Goal: Task Accomplishment & Management: Use online tool/utility

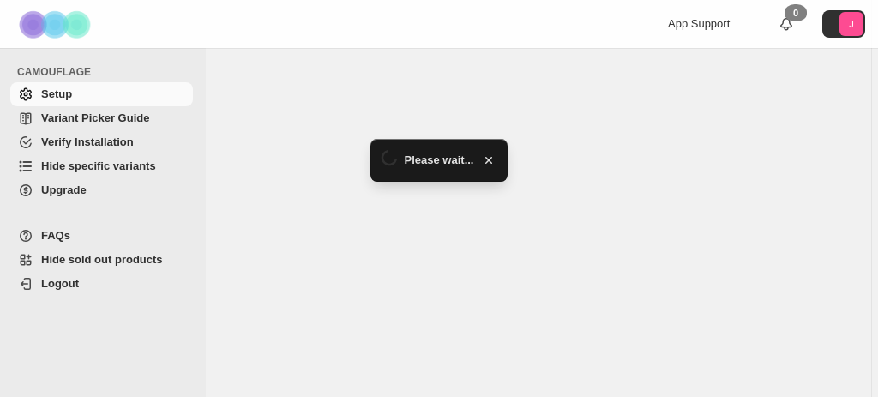
drag, startPoint x: 0, startPoint y: 0, endPoint x: 123, endPoint y: 171, distance: 210.6
click at [123, 171] on span "Hide specific variants" at bounding box center [98, 165] width 115 height 13
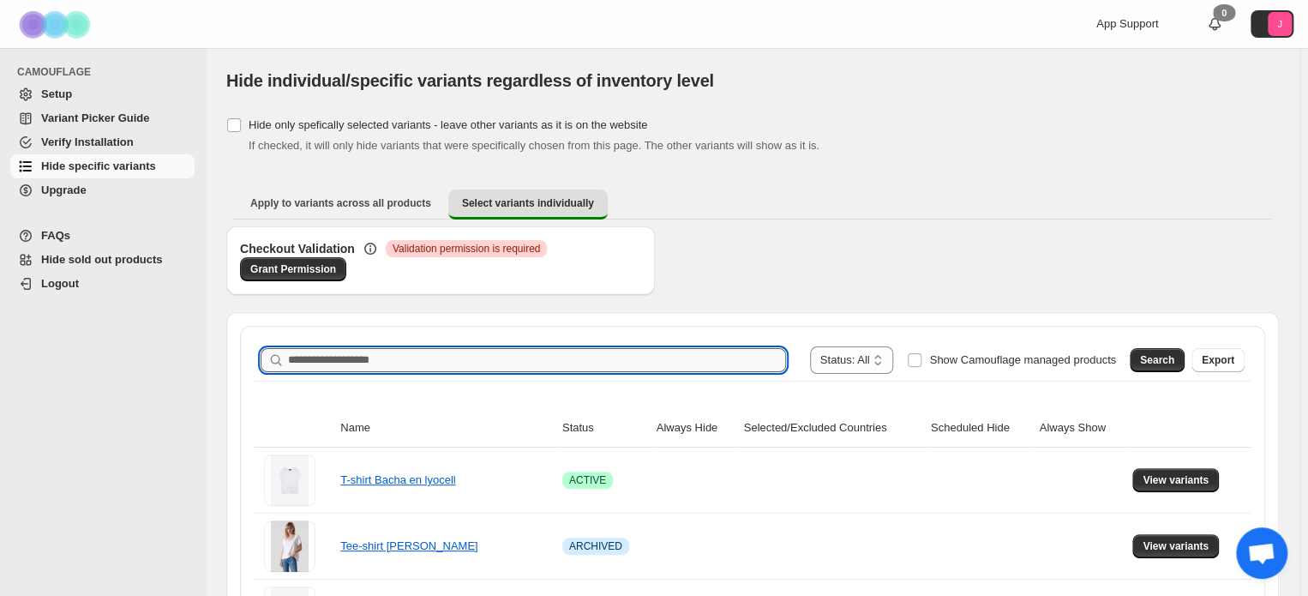
click at [464, 357] on input "Search product name" at bounding box center [537, 360] width 498 height 24
type input "****"
click at [1174, 363] on span "Search" at bounding box center [1157, 360] width 34 height 14
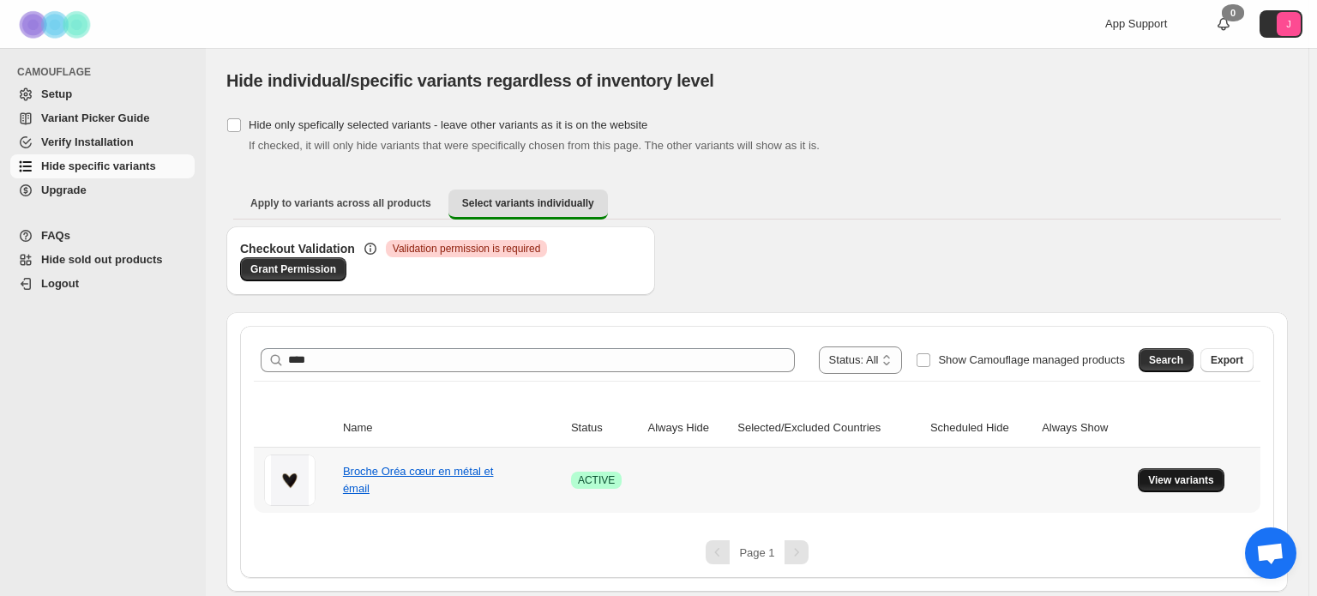
click at [1179, 483] on span "View variants" at bounding box center [1181, 480] width 66 height 14
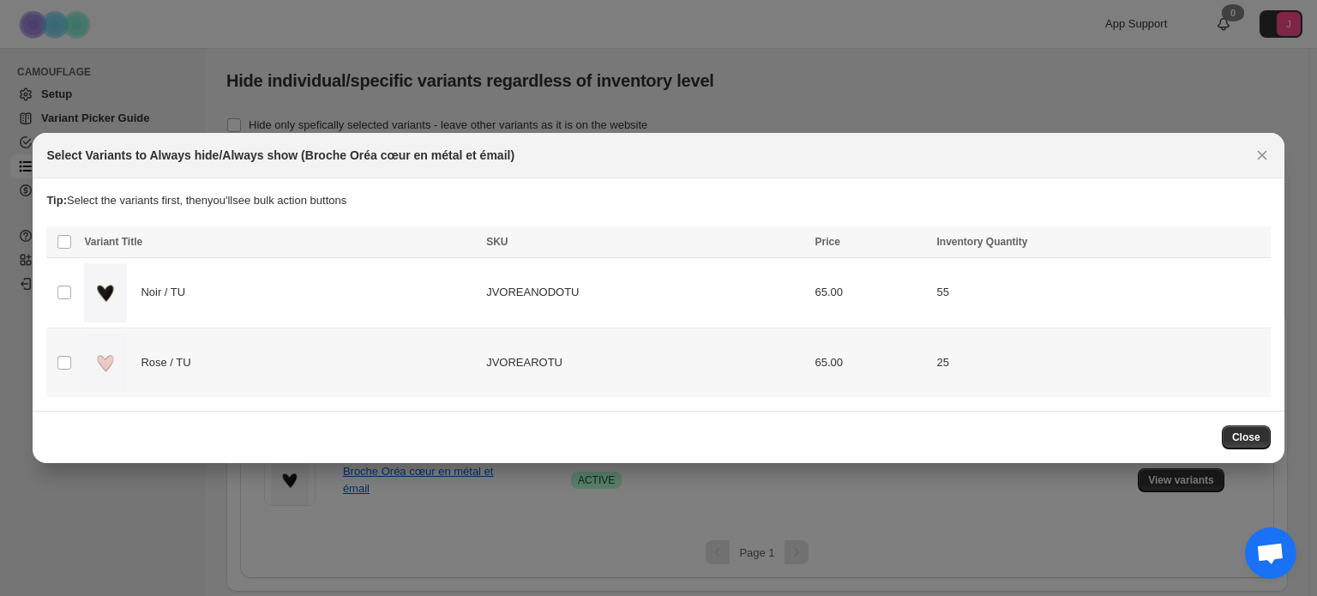
click at [218, 322] on td "Noir / TU" at bounding box center [280, 292] width 402 height 69
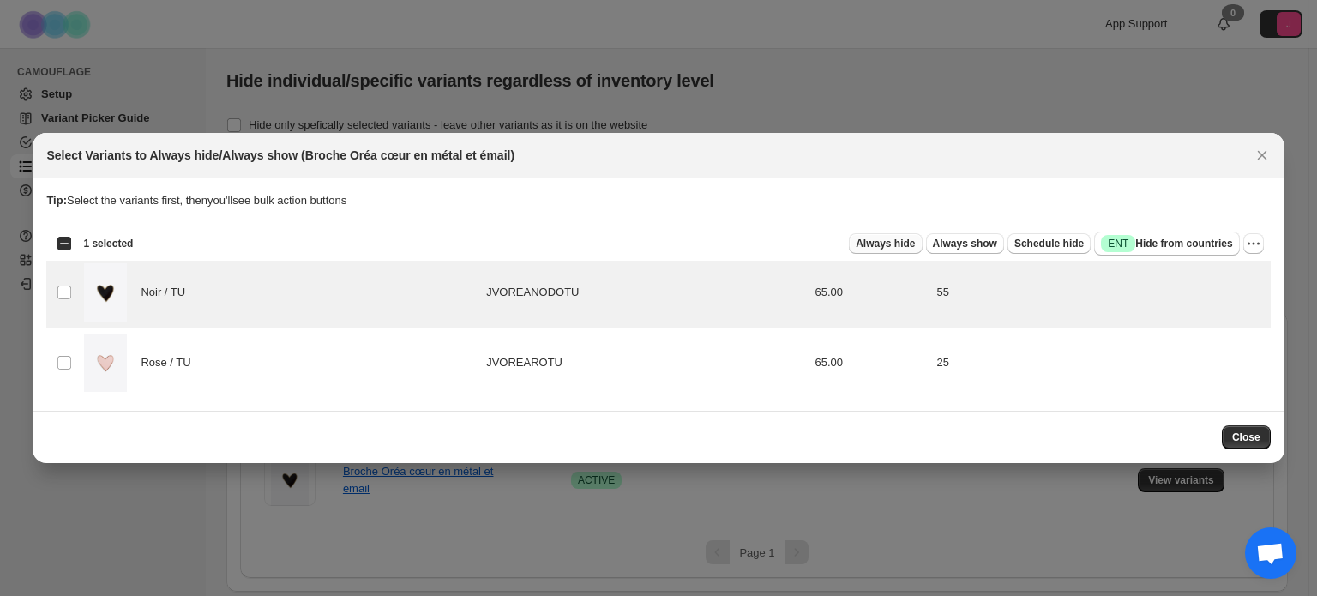
click at [894, 243] on span "Always hide" at bounding box center [884, 244] width 59 height 14
